Goal: Task Accomplishment & Management: Manage account settings

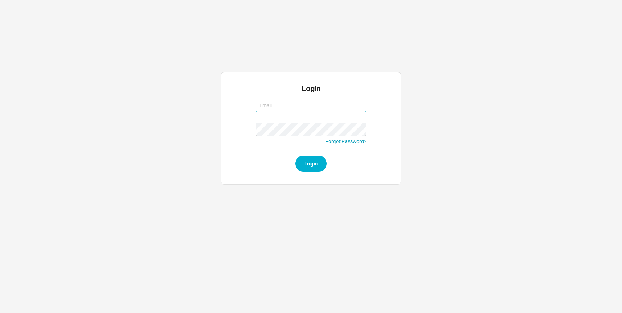
type input "[EMAIL_ADDRESS][DOMAIN_NAME]"
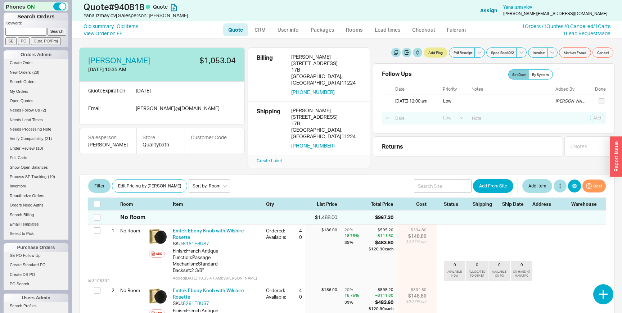
select select "LOW"
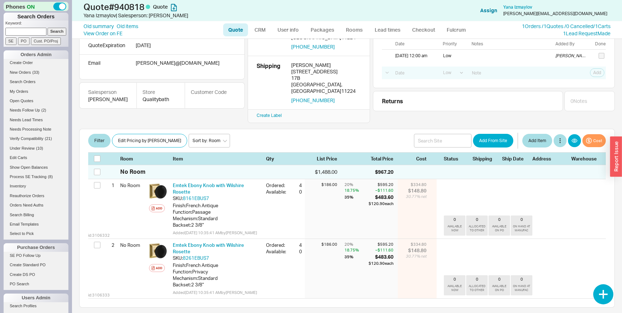
scroll to position [45, 0]
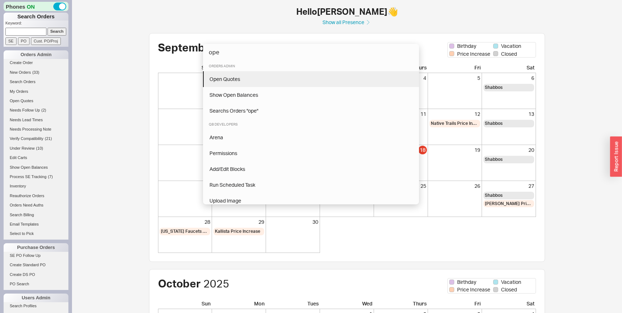
type input "ope"
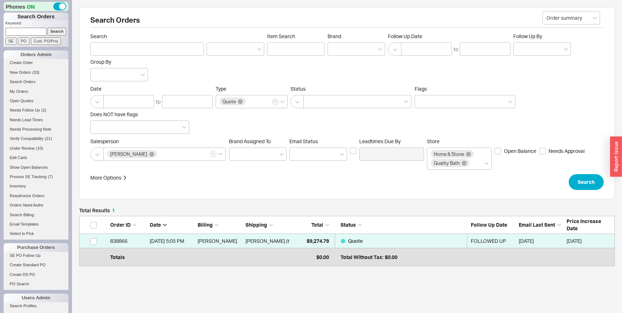
scroll to position [47, 535]
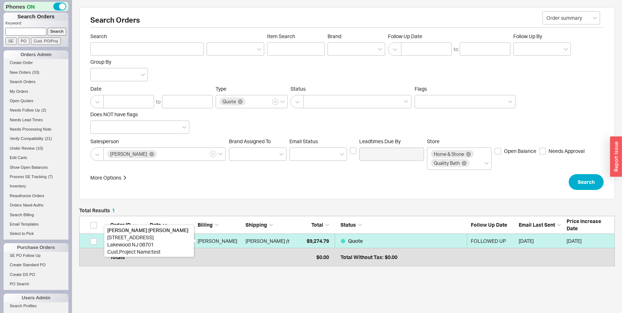
click at [227, 236] on div "Michal Tikotzky" at bounding box center [220, 241] width 44 height 14
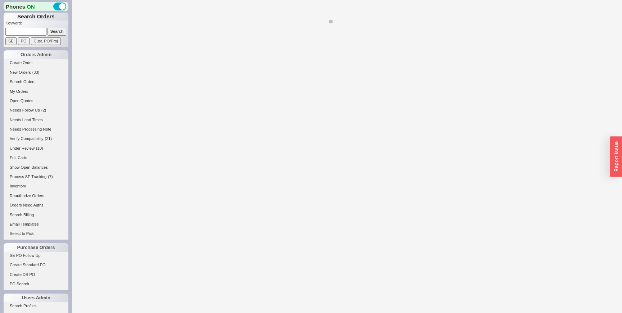
select select "LOW"
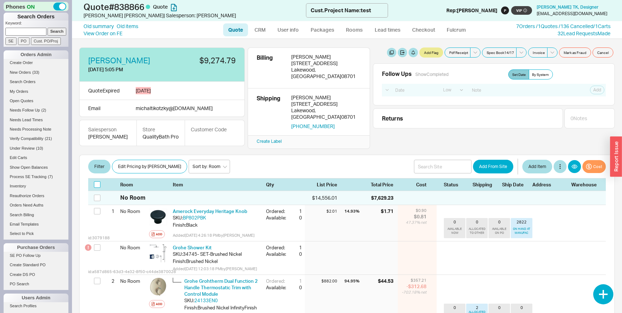
click at [96, 188] on input "checkbox" at bounding box center [97, 184] width 6 height 6
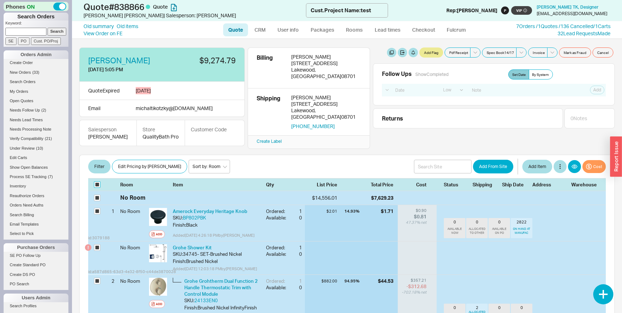
checkbox input "true"
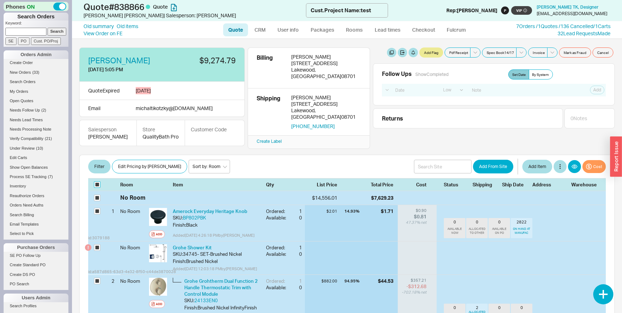
checkbox input "true"
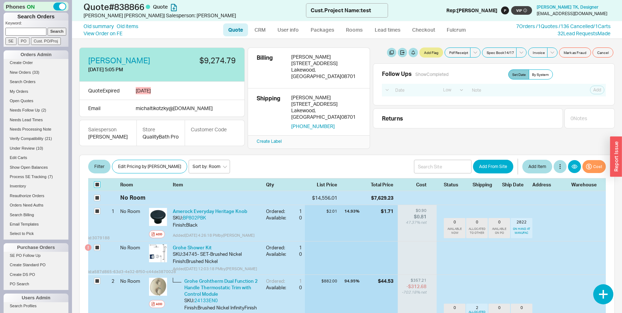
checkbox input "true"
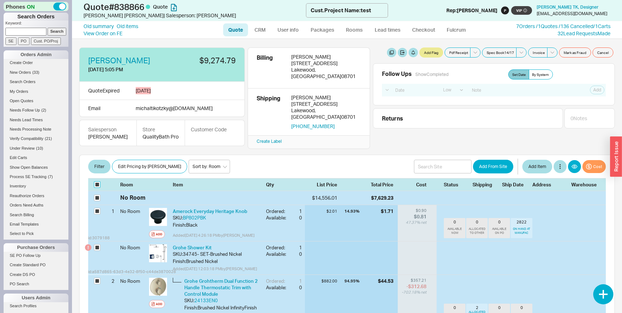
checkbox input "true"
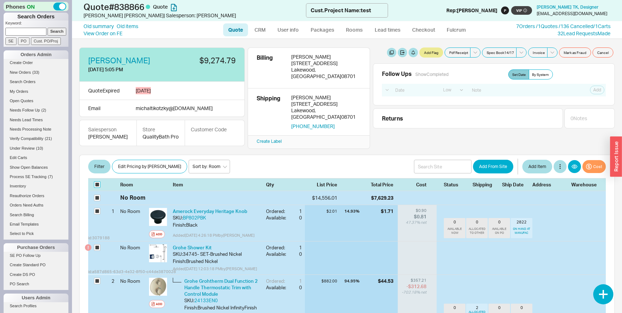
checkbox input "true"
click at [219, 169] on icon "button" at bounding box center [220, 167] width 5 height 6
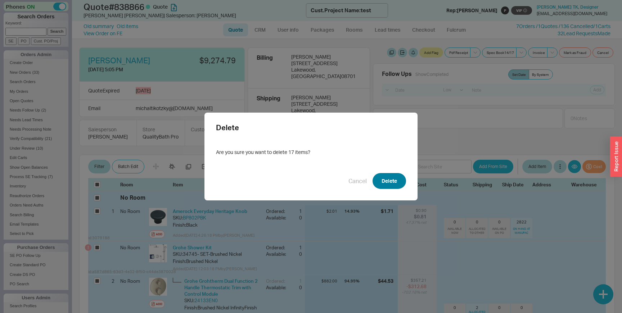
click at [386, 178] on button "Delete" at bounding box center [388, 181] width 33 height 16
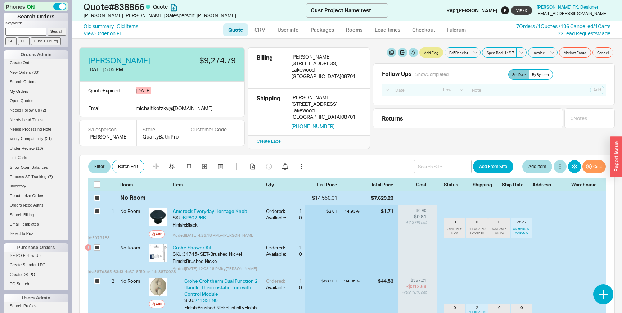
checkbox input "false"
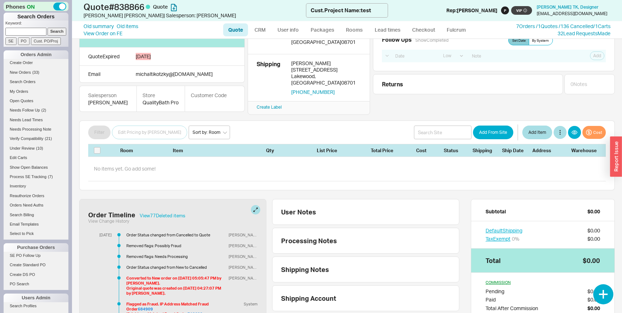
scroll to position [36, 0]
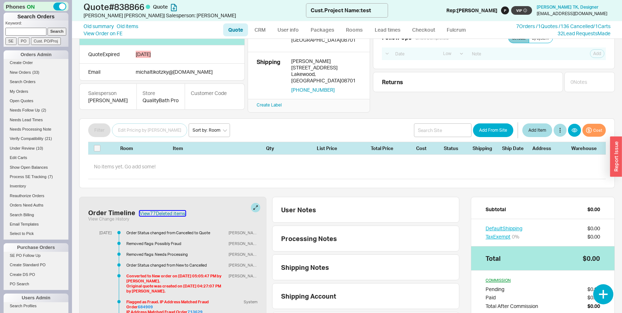
click at [155, 216] on button "View 77 Deleted item s" at bounding box center [163, 213] width 46 height 5
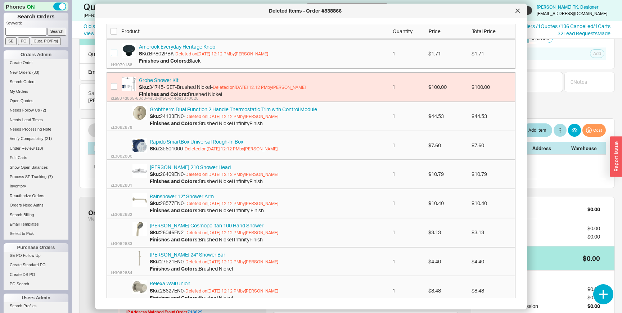
click at [112, 51] on input "checkbox" at bounding box center [114, 53] width 6 height 6
checkbox input "true"
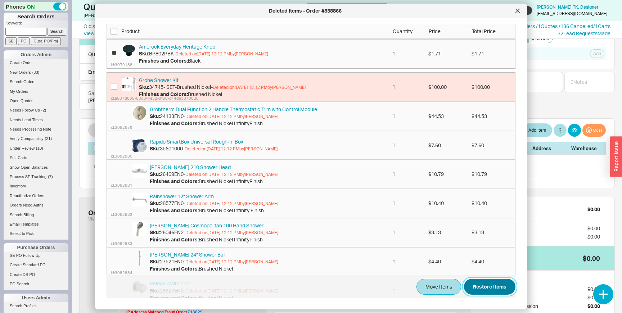
click at [503, 289] on button "Restore Items" at bounding box center [489, 287] width 51 height 16
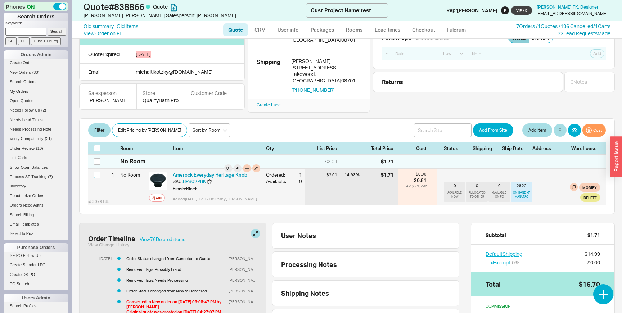
click at [94, 178] on input "checkbox" at bounding box center [97, 175] width 6 height 6
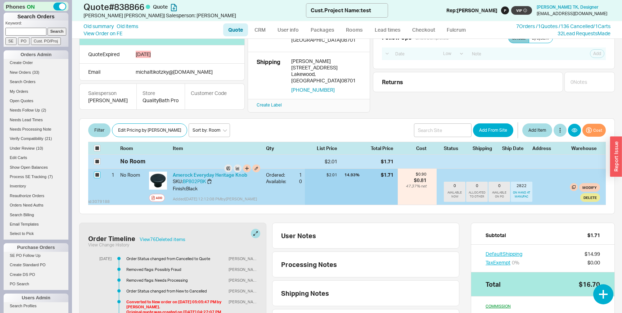
checkbox input "true"
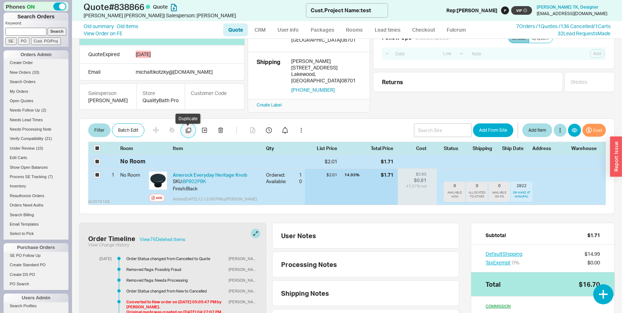
click at [186, 133] on icon "button" at bounding box center [188, 130] width 5 height 5
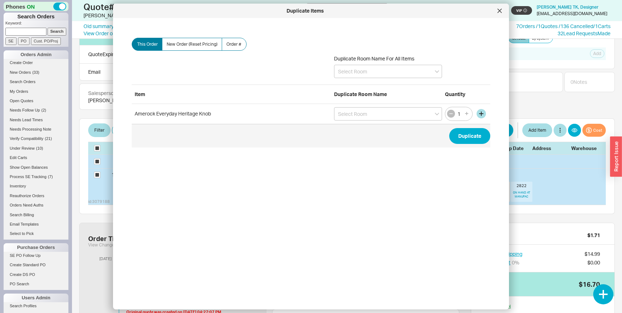
click at [450, 110] on button "button" at bounding box center [451, 114] width 8 height 8
type input "0"
click at [469, 136] on button "Duplicate" at bounding box center [469, 136] width 41 height 16
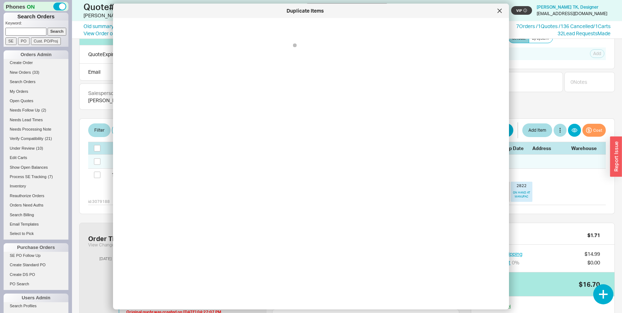
checkbox input "false"
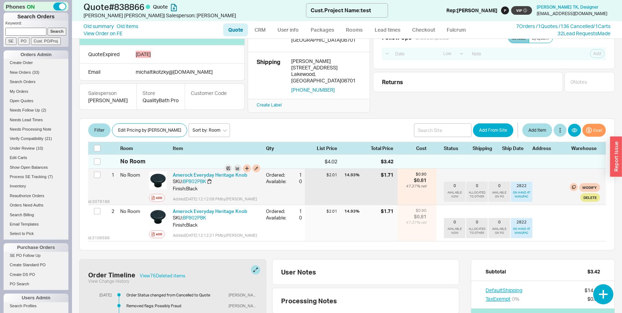
click at [94, 182] on div at bounding box center [98, 176] width 9 height 14
click at [94, 178] on input "checkbox" at bounding box center [97, 175] width 6 height 6
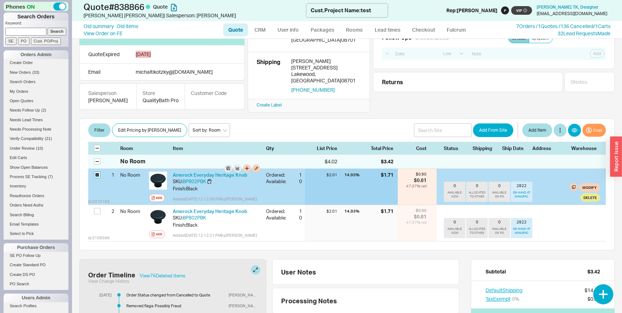
checkbox input "true"
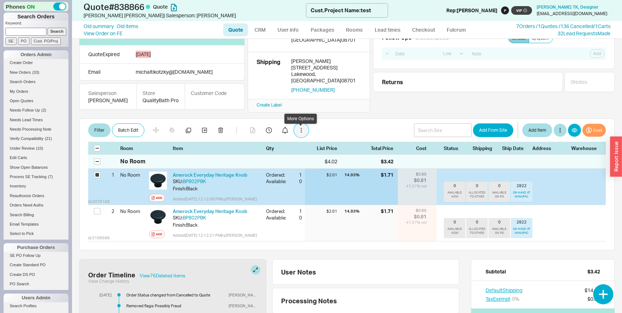
click at [300, 132] on icon "button" at bounding box center [300, 130] width 1 height 5
click at [188, 133] on icon "button" at bounding box center [188, 130] width 5 height 5
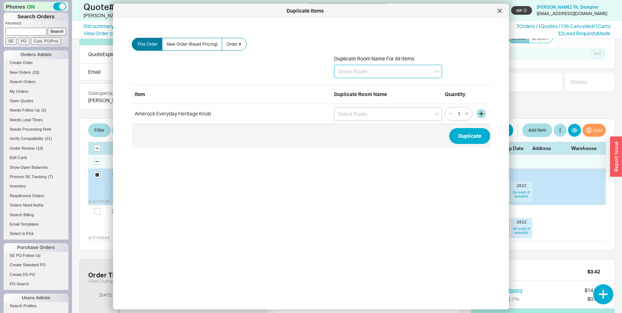
click at [371, 72] on input at bounding box center [388, 71] width 108 height 13
click at [479, 116] on button "button" at bounding box center [480, 113] width 9 height 9
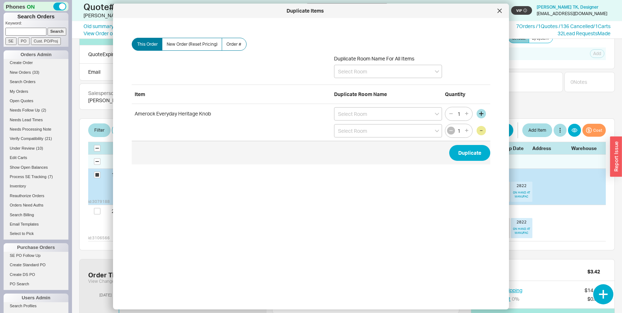
click at [450, 130] on icon "button" at bounding box center [451, 131] width 6 height 6
type input "0"
click at [450, 130] on div "0" at bounding box center [459, 131] width 28 height 14
click at [404, 115] on input at bounding box center [388, 113] width 108 height 13
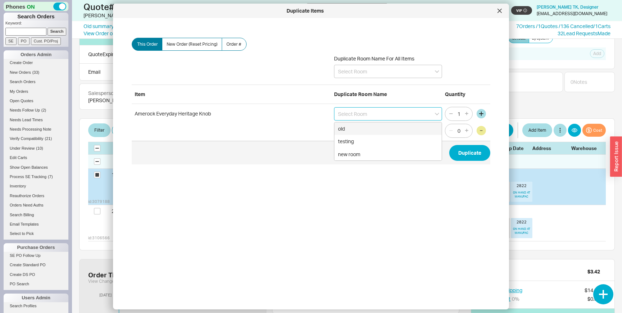
type input "old"
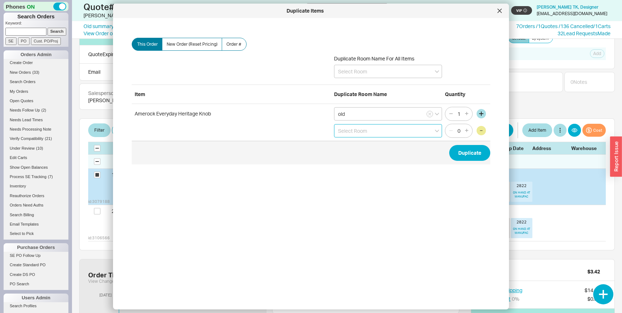
click at [394, 132] on input at bounding box center [388, 130] width 108 height 13
type input "old"
click at [406, 183] on div "This Order New Order (Reset Pricing) Order # Duplicate Room Name For All Items …" at bounding box center [316, 161] width 384 height 274
click at [478, 160] on button "Duplicate" at bounding box center [469, 153] width 41 height 16
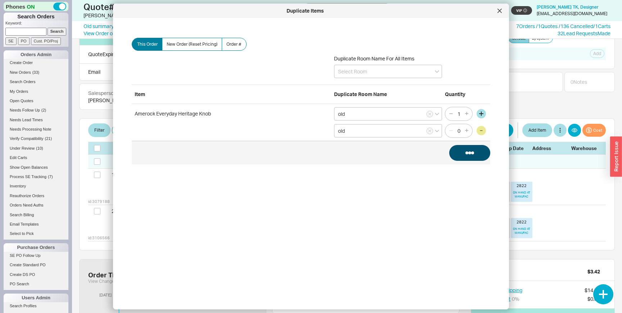
checkbox input "false"
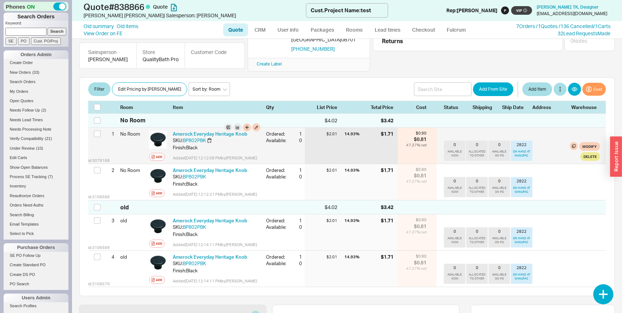
scroll to position [73, 0]
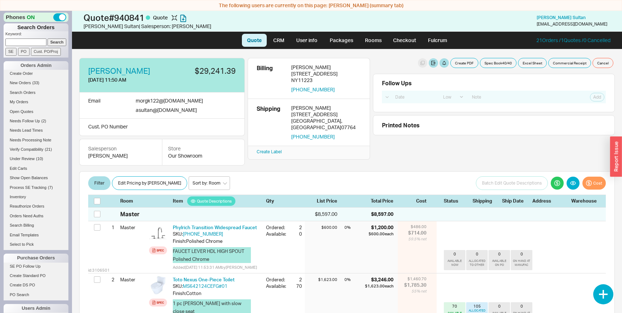
select select "LOW"
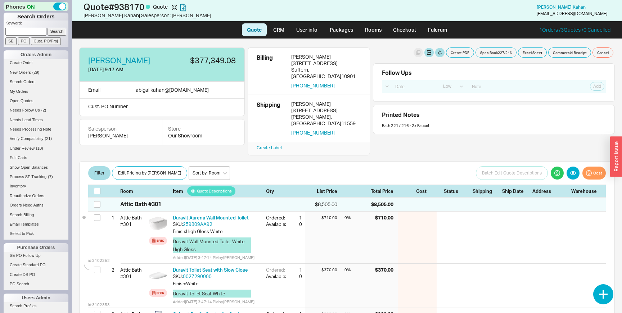
select select "LOW"
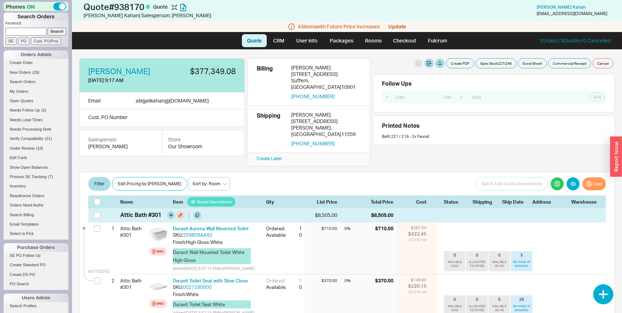
scroll to position [307, 0]
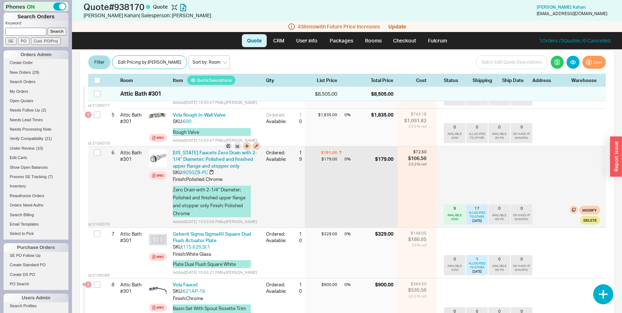
click at [354, 181] on div "0 % $179.00" at bounding box center [370, 186] width 53 height 81
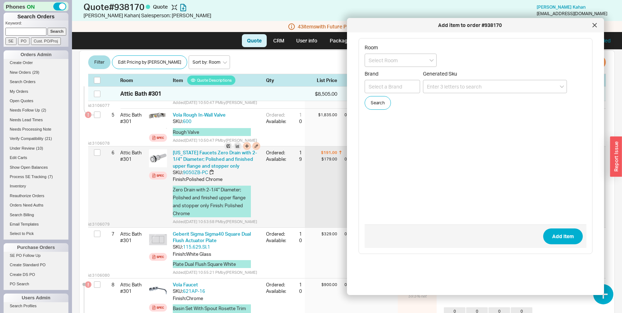
type input "stifas6540"
paste input "stifas6540"
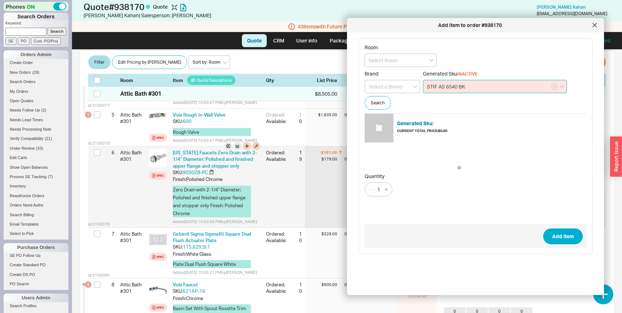
type input "STIF AS 6540 BK"
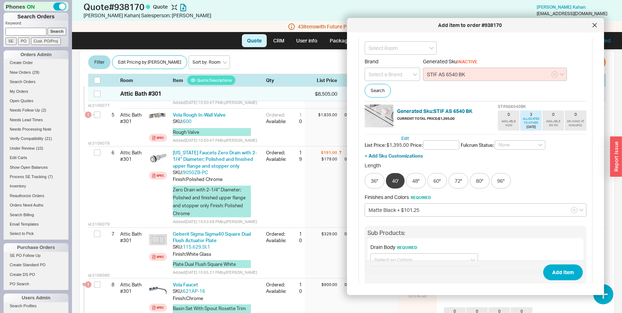
scroll to position [0, 0]
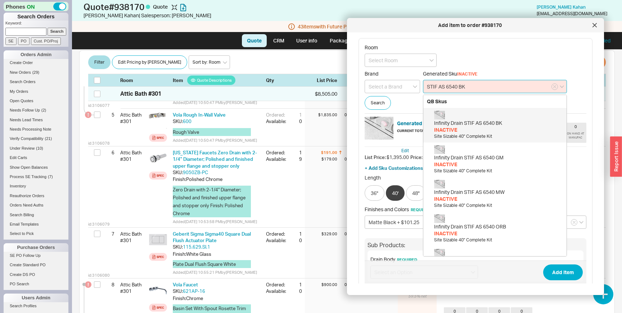
click at [454, 87] on input "STIF AS 6540 BK" at bounding box center [495, 86] width 144 height 13
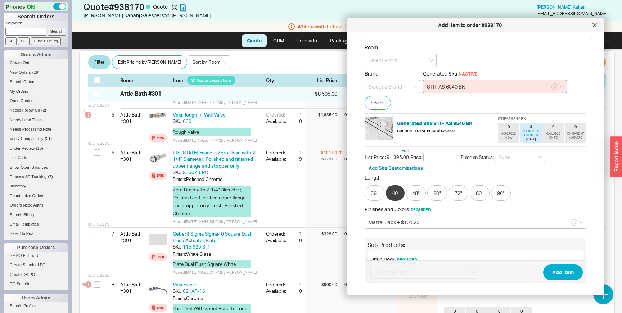
click at [454, 87] on input "STIF AS 6540 BK" at bounding box center [495, 86] width 144 height 13
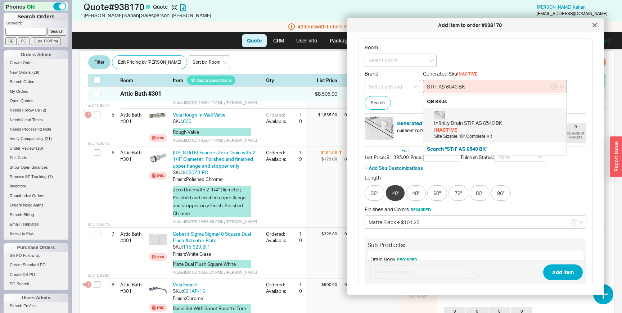
drag, startPoint x: 454, startPoint y: 87, endPoint x: 468, endPoint y: 87, distance: 14.4
click at [468, 87] on input "STIF AS 6540 BK" at bounding box center [495, 86] width 144 height 13
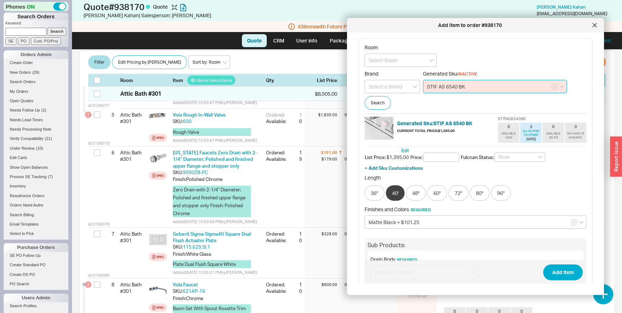
click at [453, 87] on input "STIF AS 6540 BK" at bounding box center [495, 86] width 144 height 13
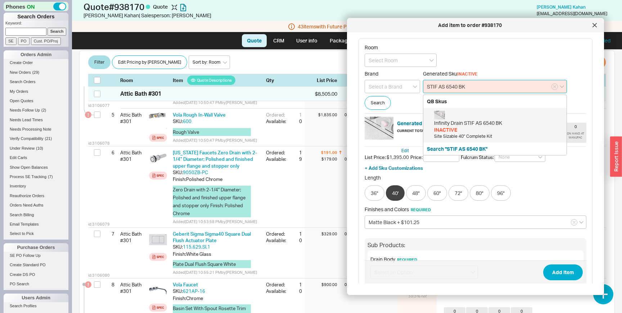
drag, startPoint x: 453, startPoint y: 87, endPoint x: 463, endPoint y: 87, distance: 10.1
click at [463, 87] on input "STIF AS 6540 BK" at bounding box center [495, 86] width 144 height 13
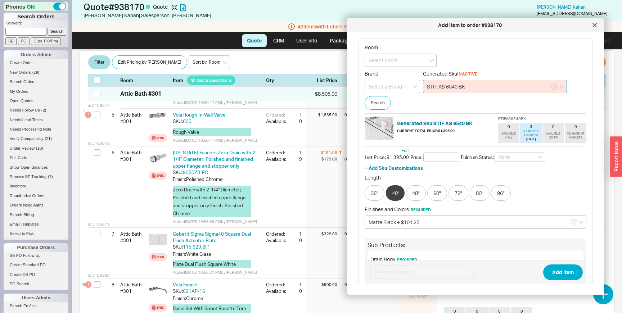
click at [463, 87] on input "STIF AS 6540 BK" at bounding box center [495, 86] width 144 height 13
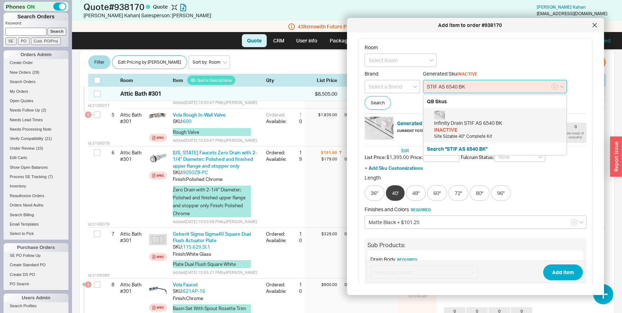
drag, startPoint x: 463, startPoint y: 87, endPoint x: 439, endPoint y: 85, distance: 23.5
click at [439, 85] on input "STIF AS 6540 BK" at bounding box center [495, 86] width 144 height 13
click at [594, 28] on div at bounding box center [595, 25] width 12 height 12
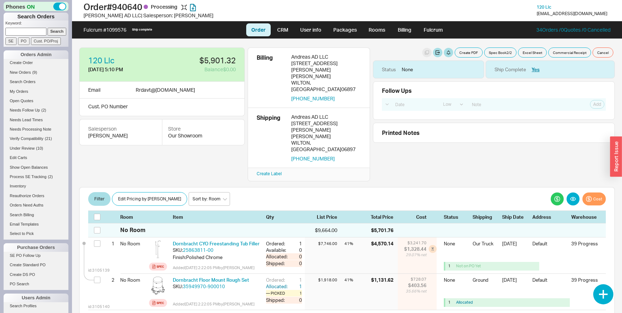
select select "LOW"
click at [397, 30] on link "Billing" at bounding box center [404, 29] width 25 height 13
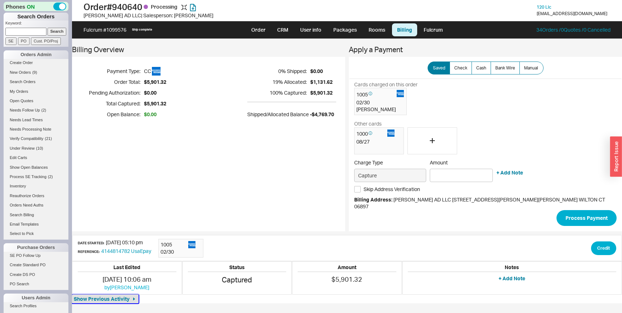
click at [130, 295] on span "Show Previous Activity" at bounding box center [102, 298] width 56 height 7
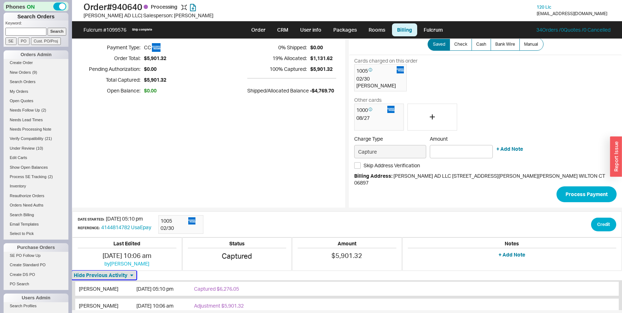
scroll to position [24, 0]
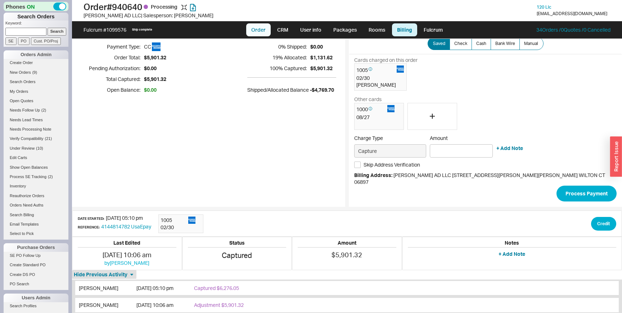
click at [249, 32] on link "Order" at bounding box center [258, 29] width 24 height 13
select select "LOW"
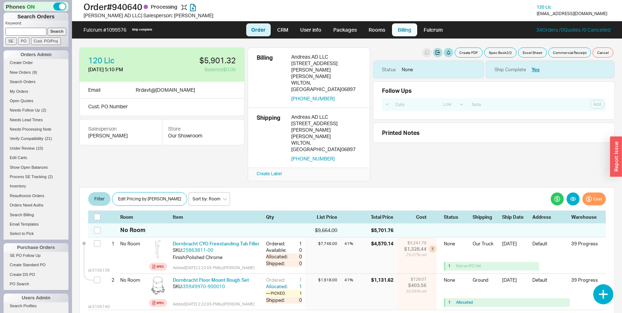
click at [395, 30] on link "Billing" at bounding box center [404, 29] width 25 height 13
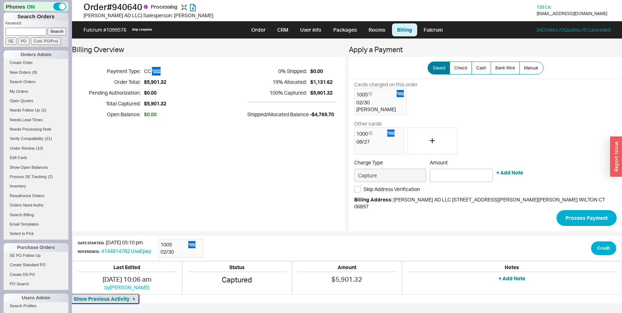
click at [130, 295] on span "Show Previous Activity" at bounding box center [102, 298] width 56 height 7
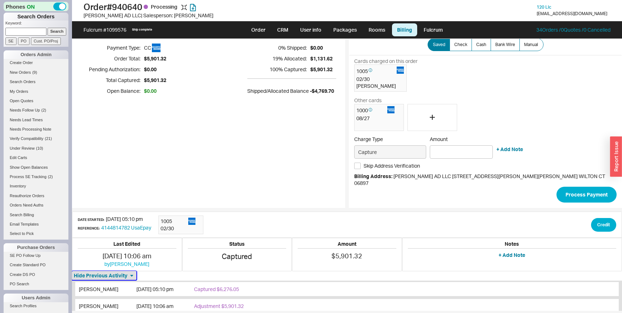
scroll to position [24, 0]
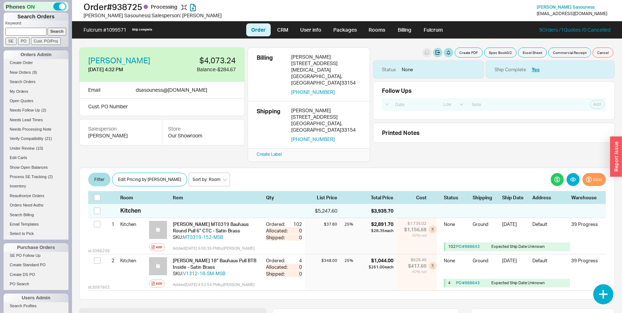
select select "LOW"
click at [400, 34] on link "Billing" at bounding box center [404, 29] width 25 height 13
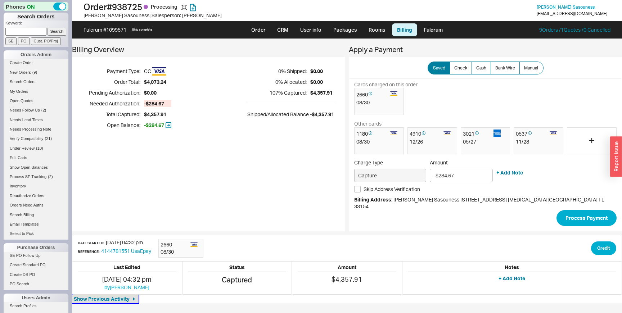
click at [137, 296] on icon "button" at bounding box center [134, 299] width 6 height 6
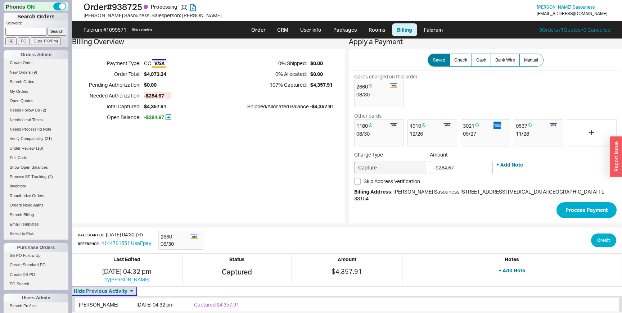
scroll to position [8, 0]
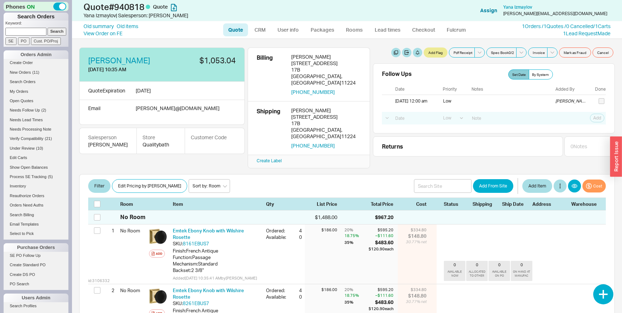
select select "LOW"
